Goal: Task Accomplishment & Management: Manage account settings

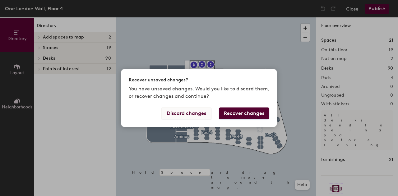
click at [197, 114] on button "Discard changes" at bounding box center [186, 114] width 50 height 12
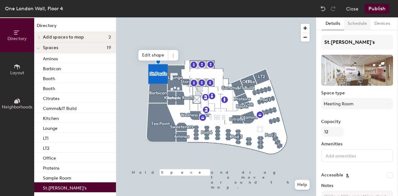
click at [359, 25] on button "Schedule" at bounding box center [357, 23] width 27 height 13
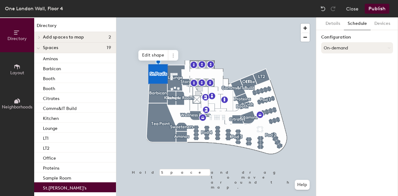
click at [348, 48] on button "On-demand" at bounding box center [357, 47] width 72 height 11
click at [340, 73] on div "Scheduled" at bounding box center [357, 72] width 71 height 9
click at [350, 62] on button "Select account" at bounding box center [357, 61] width 72 height 11
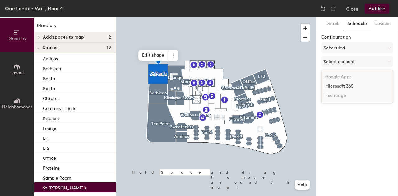
click at [340, 86] on div "Microsoft 365" at bounding box center [357, 86] width 71 height 9
click at [375, 9] on button "Publish" at bounding box center [377, 9] width 25 height 10
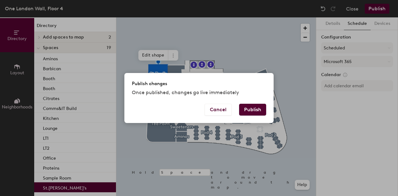
click at [253, 111] on button "Publish" at bounding box center [252, 110] width 27 height 12
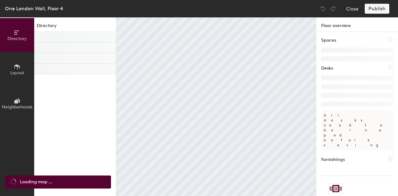
click at [167, 114] on div at bounding box center [216, 106] width 200 height 179
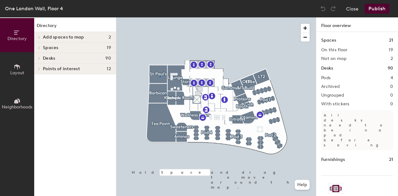
click at [160, 17] on div at bounding box center [216, 17] width 200 height 0
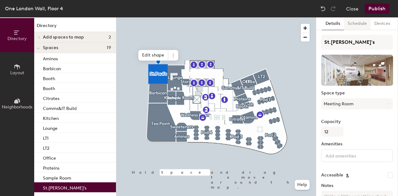
click at [362, 23] on button "Schedule" at bounding box center [357, 23] width 27 height 13
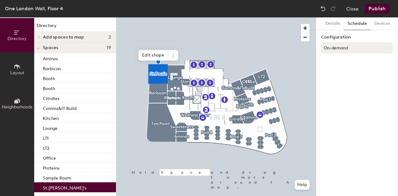
click at [364, 47] on button "On-demand" at bounding box center [357, 47] width 72 height 11
click at [364, 46] on button "On-demand" at bounding box center [357, 47] width 72 height 11
click at [161, 17] on div at bounding box center [216, 17] width 200 height 0
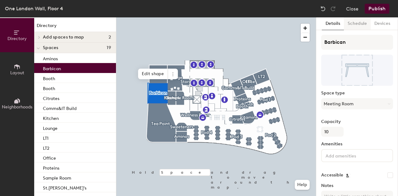
click at [361, 24] on button "Schedule" at bounding box center [357, 23] width 27 height 13
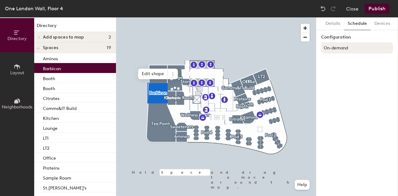
click at [343, 48] on button "On-demand" at bounding box center [357, 47] width 72 height 11
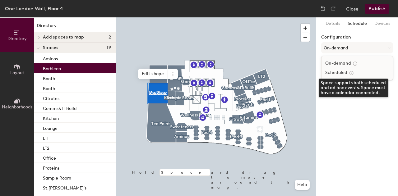
click at [350, 73] on icon at bounding box center [352, 73] width 4 height 4
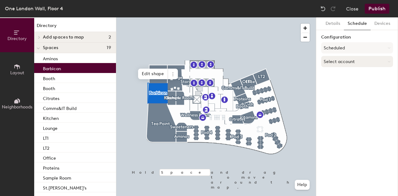
click at [350, 58] on button "Select account" at bounding box center [357, 61] width 72 height 11
